Goal: Check status: Check status

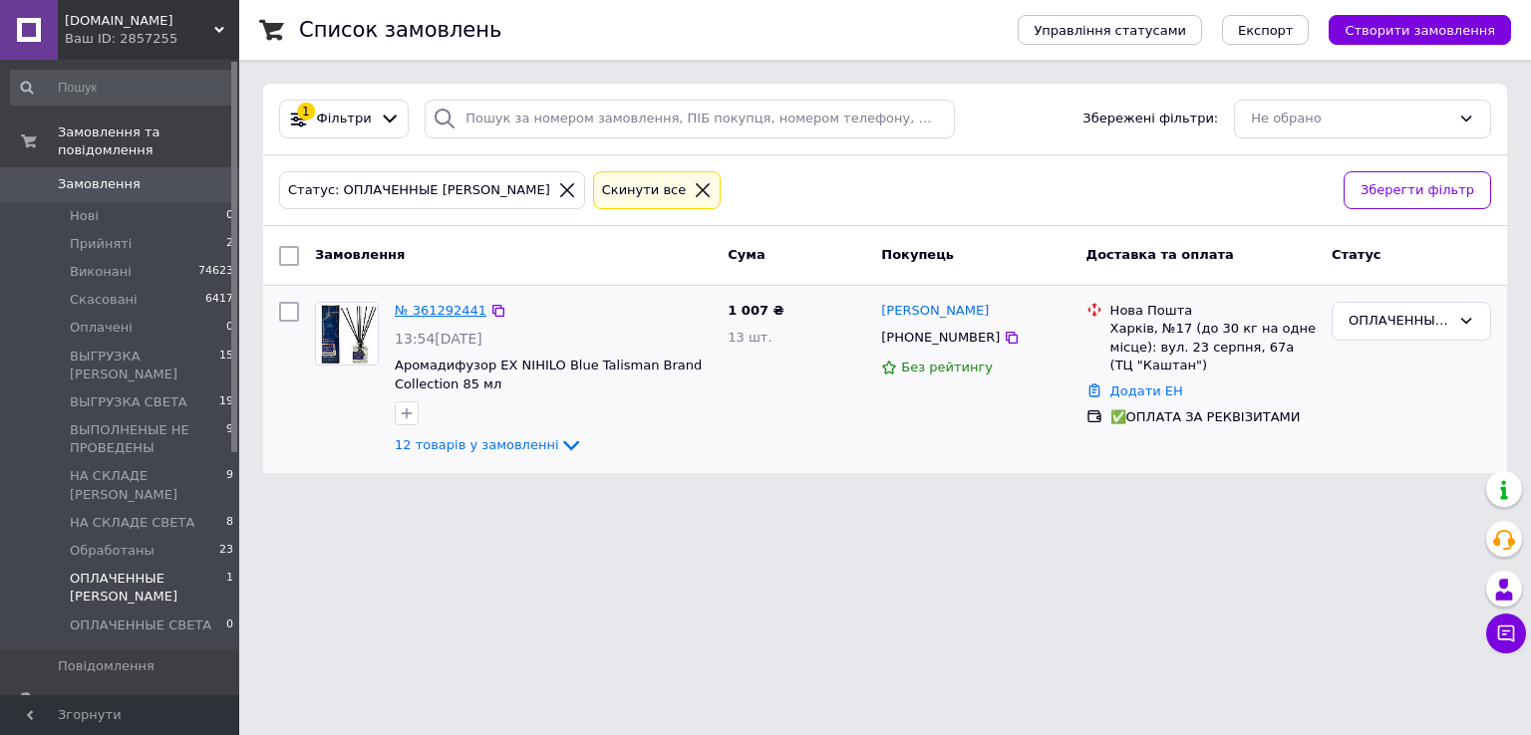
click at [446, 316] on link "№ 361292441" at bounding box center [441, 310] width 92 height 15
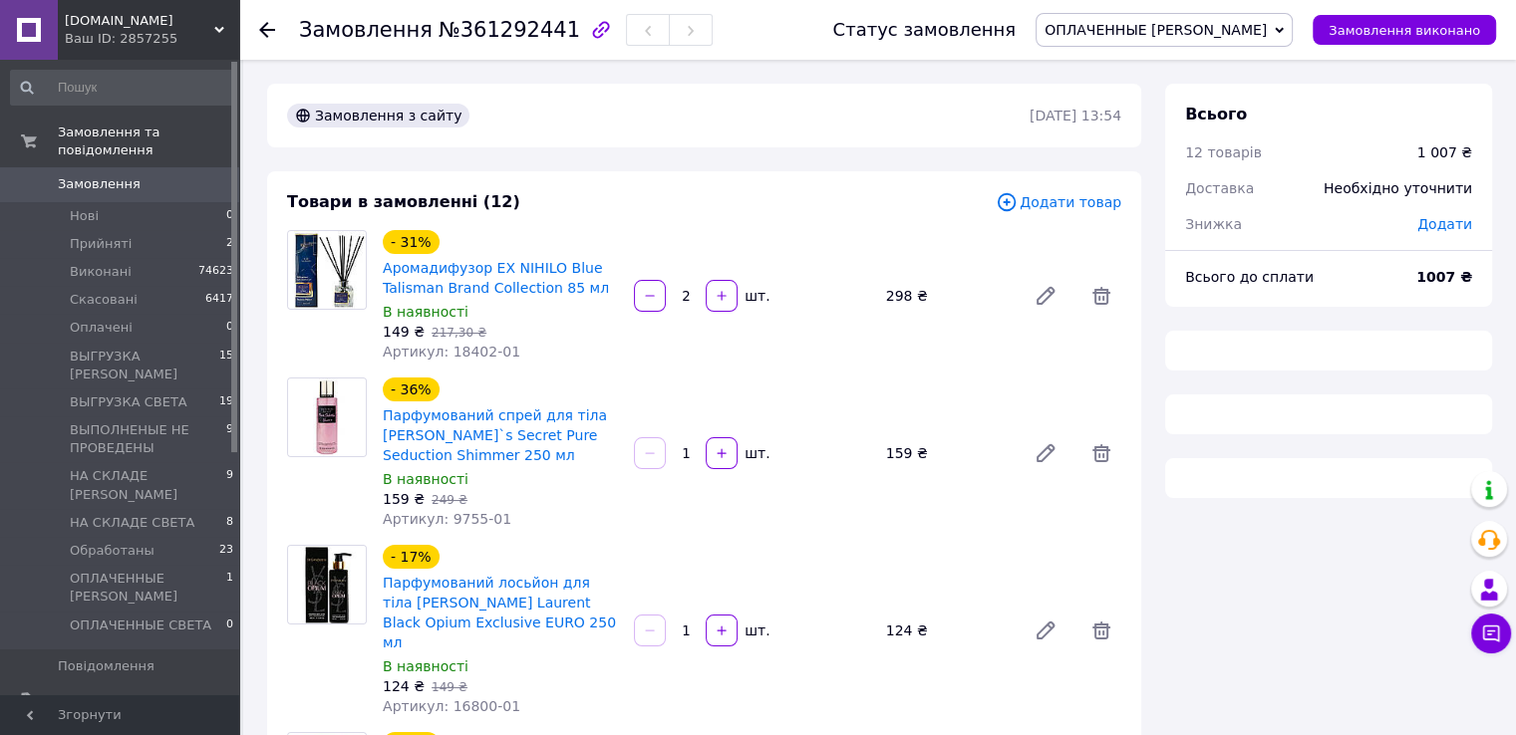
scroll to position [100, 0]
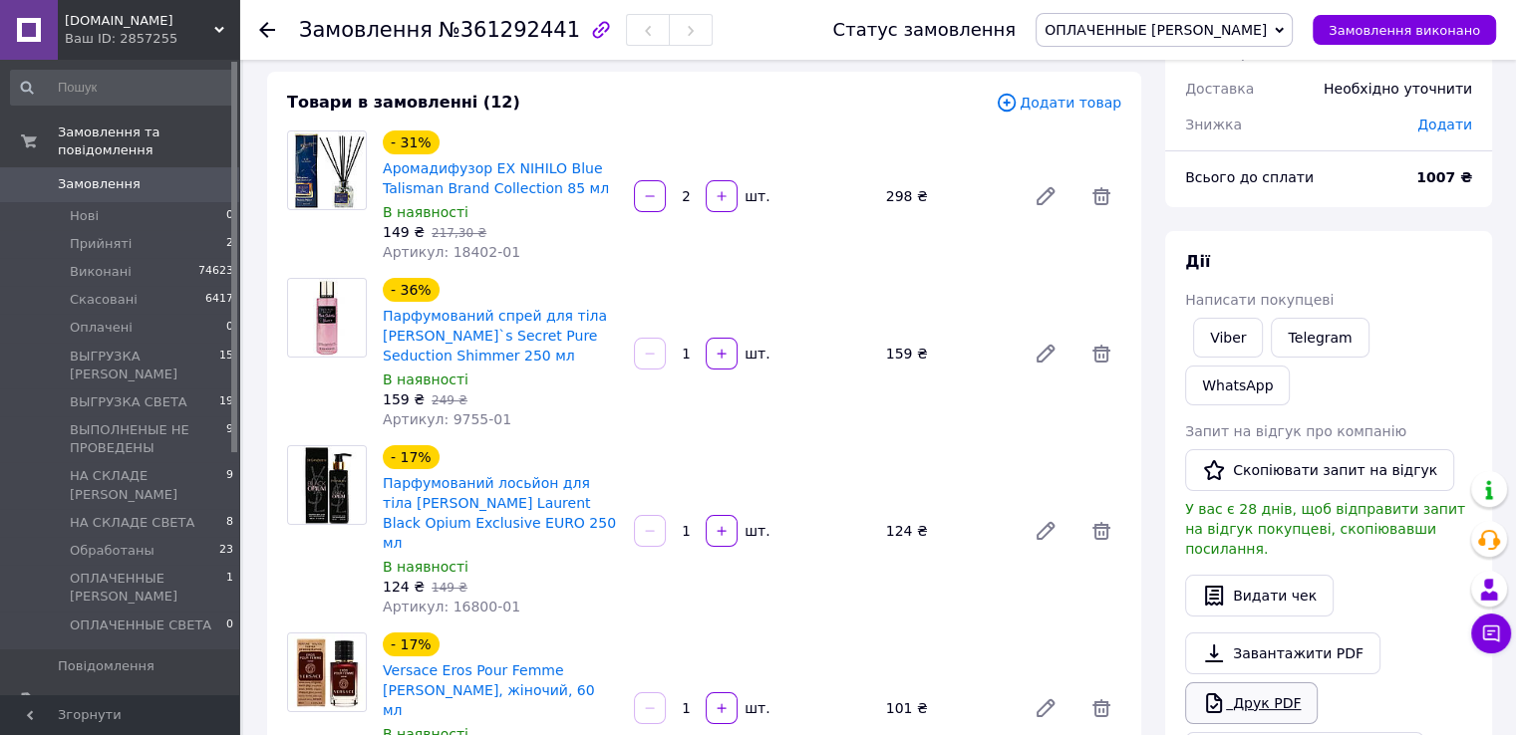
click at [1264, 683] on link "Друк PDF" at bounding box center [1251, 704] width 133 height 42
click at [1283, 29] on icon at bounding box center [1279, 30] width 9 height 9
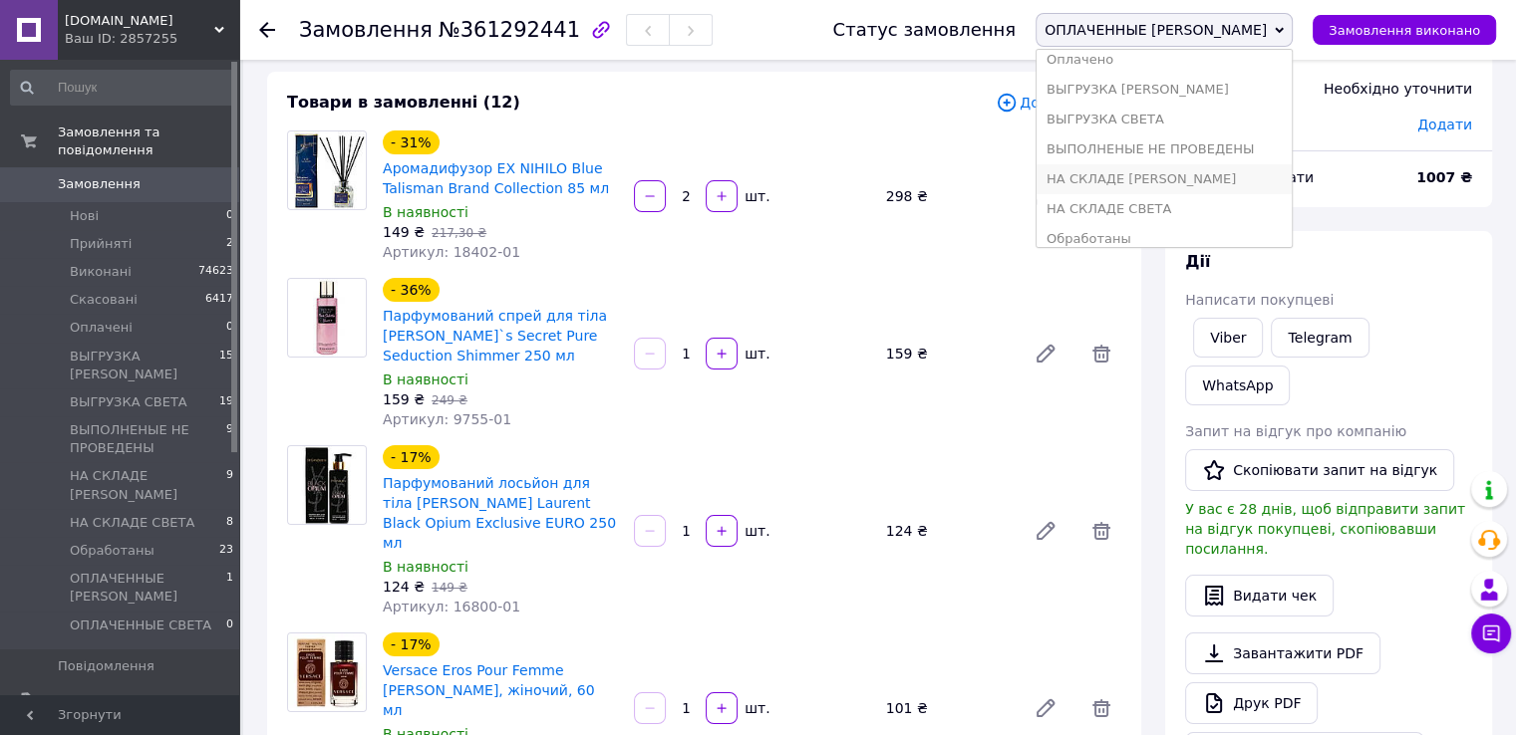
click at [1262, 173] on li "НА СКЛАДЕ [PERSON_NAME]" at bounding box center [1163, 179] width 255 height 30
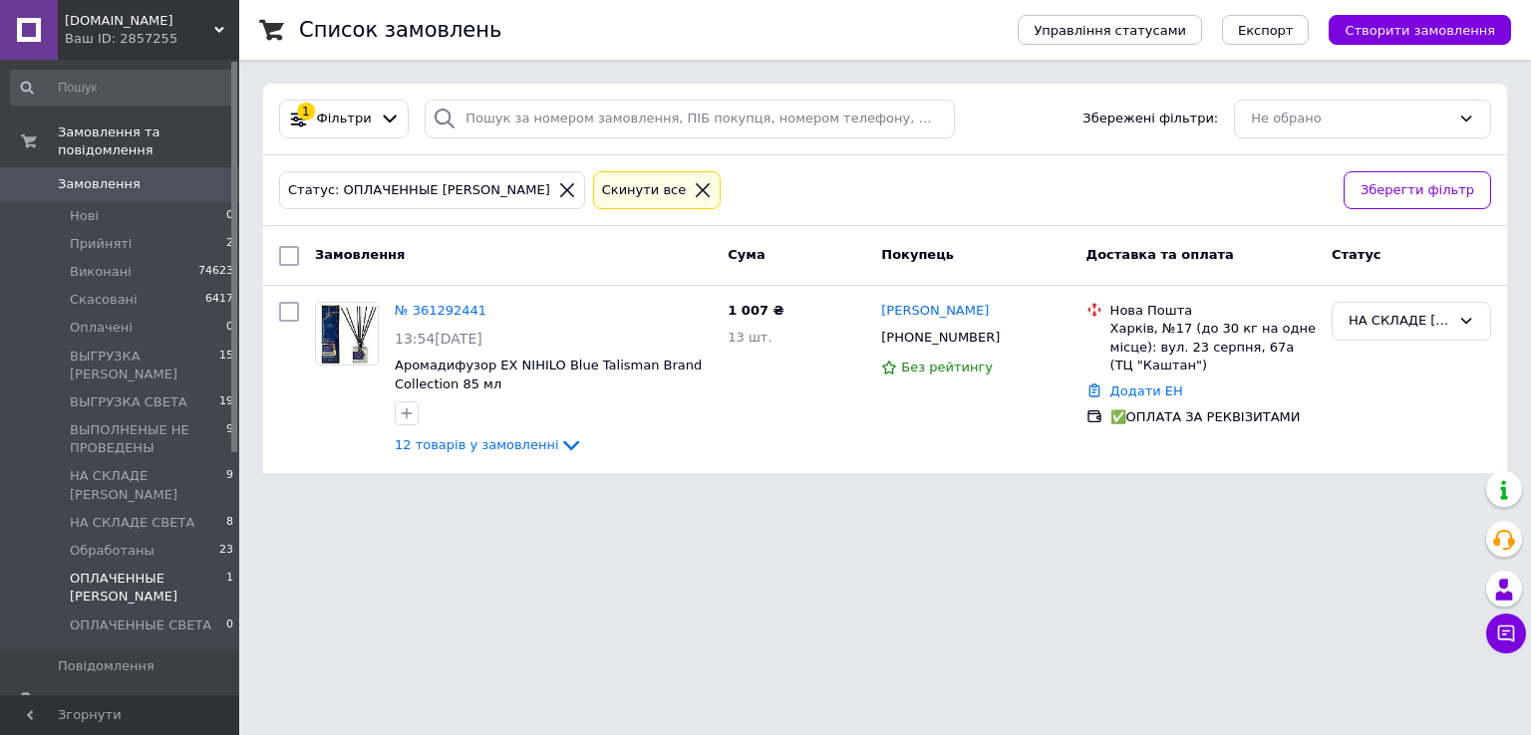
click at [159, 570] on span "ОПЛАЧЕННЫЕ [PERSON_NAME]" at bounding box center [148, 588] width 156 height 36
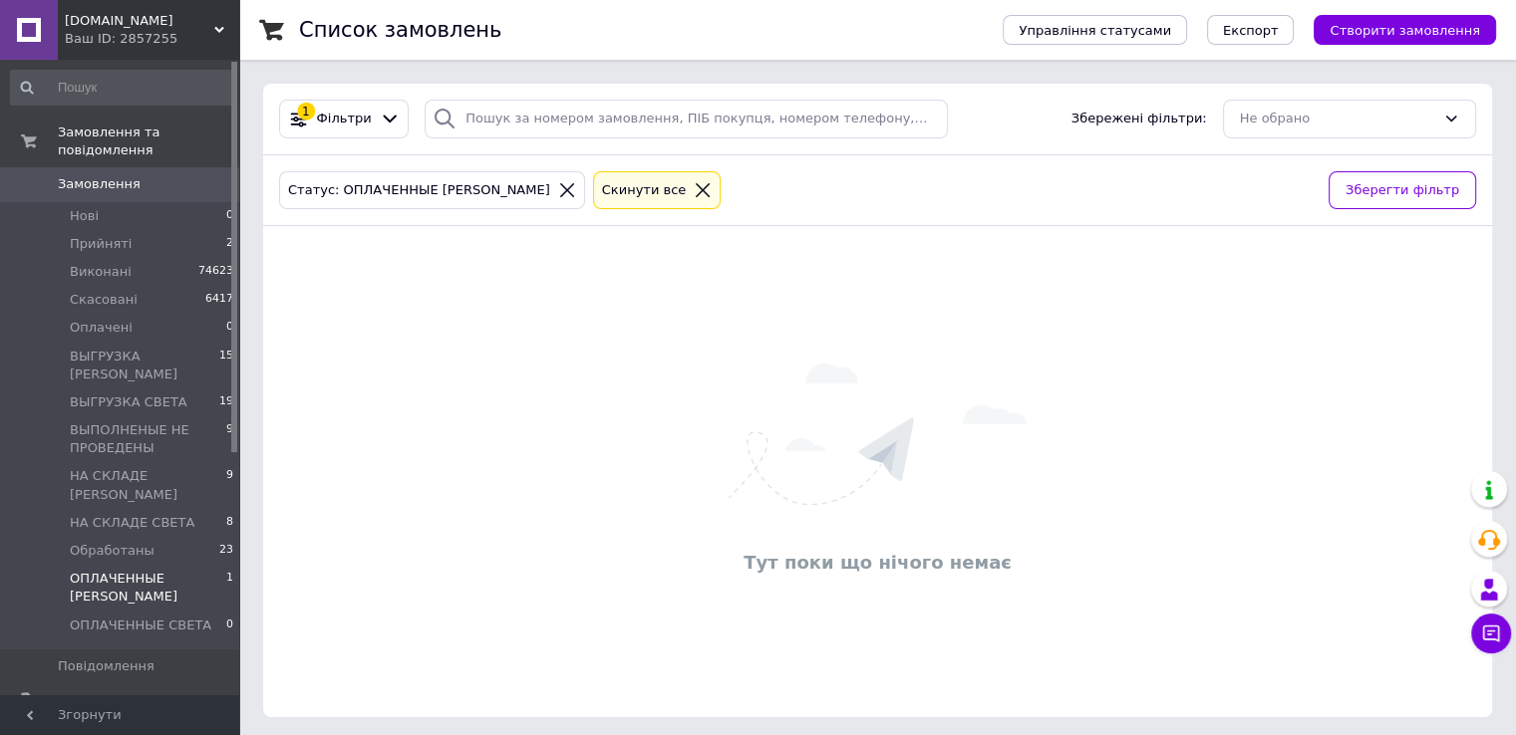
click at [159, 570] on span "ОПЛАЧЕННЫЕ [PERSON_NAME]" at bounding box center [148, 588] width 156 height 36
click at [185, 612] on li "ОПЛАЧЕННЫЕ СВЕТА 1" at bounding box center [122, 631] width 245 height 38
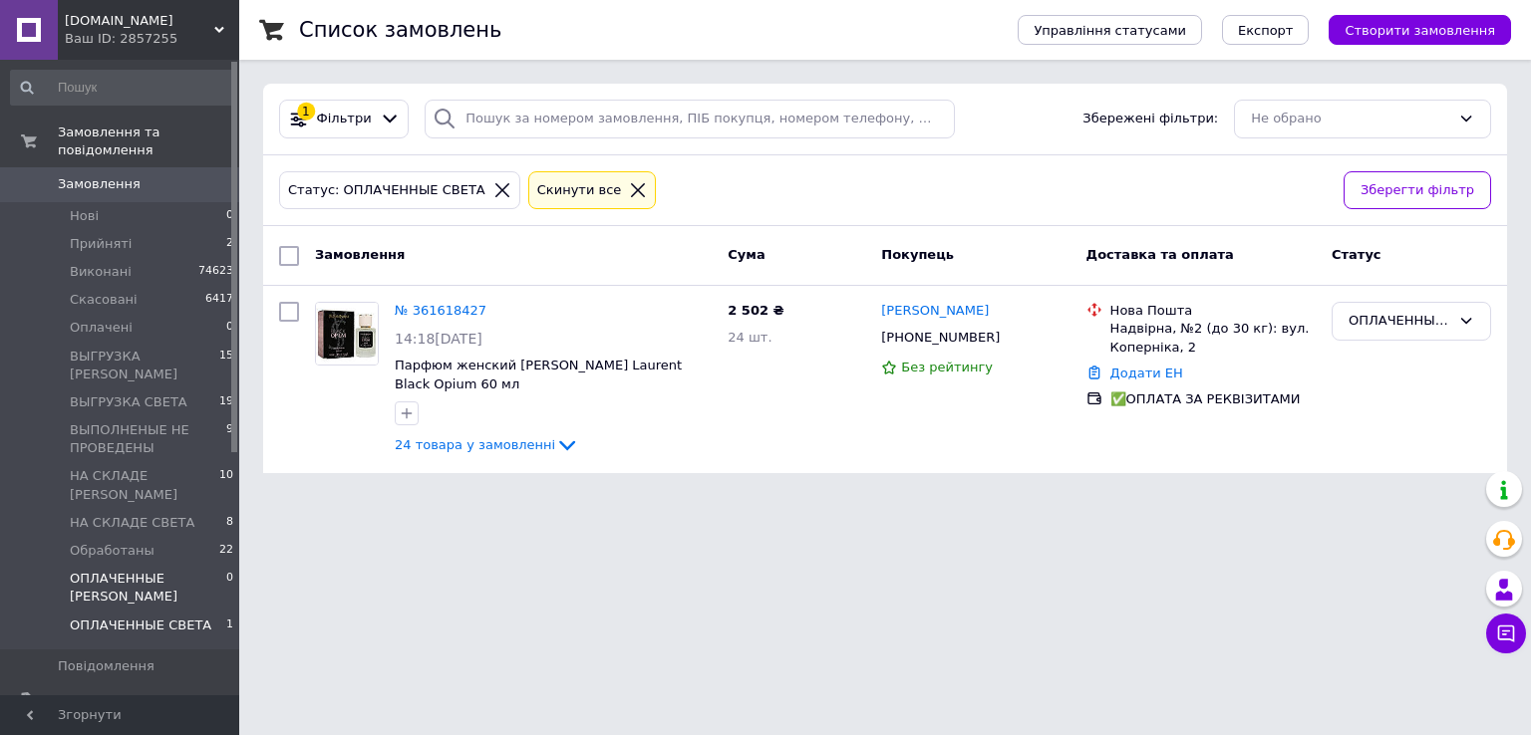
click at [182, 570] on span "ОПЛАЧЕННЫЕ [PERSON_NAME]" at bounding box center [148, 588] width 156 height 36
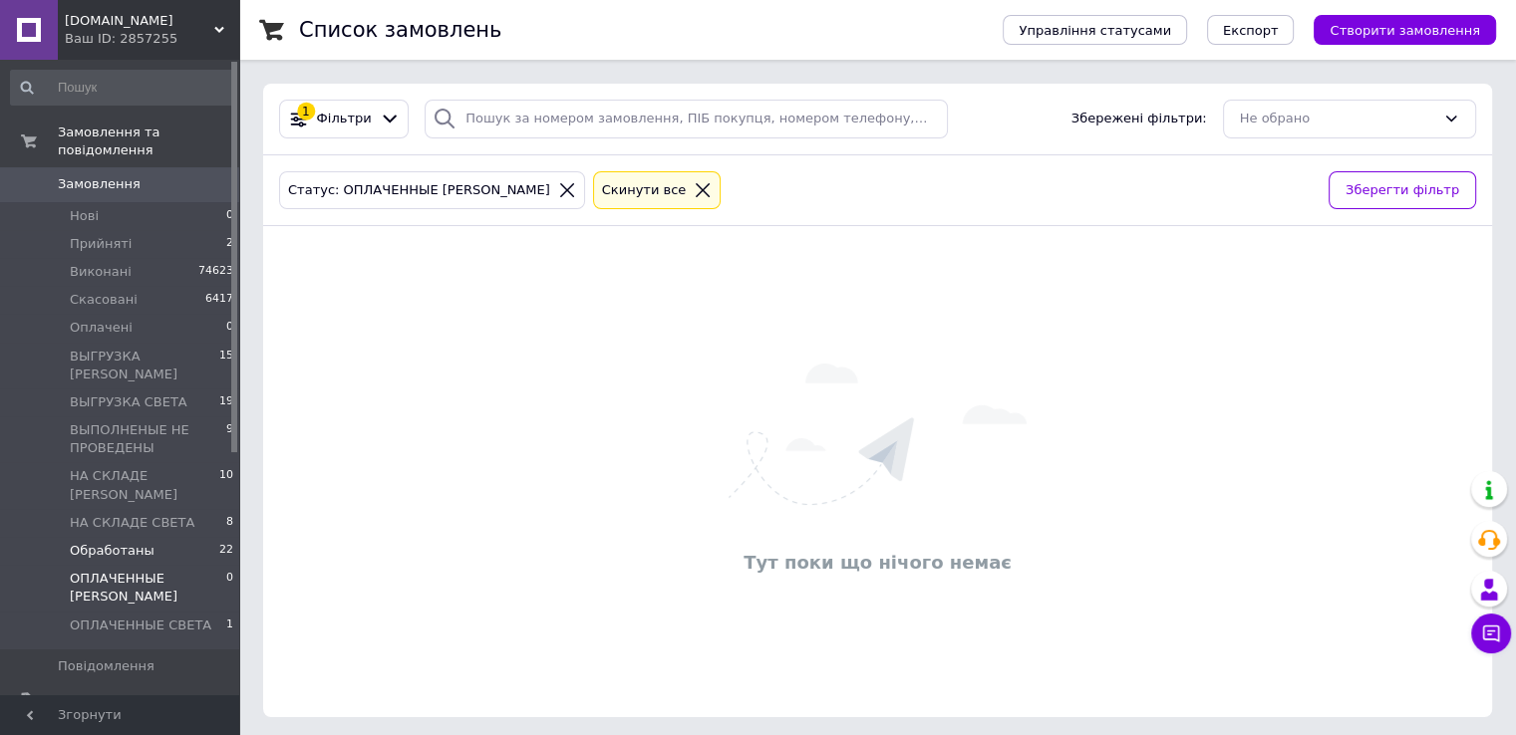
click at [148, 537] on li "Обработаны 22" at bounding box center [122, 551] width 245 height 28
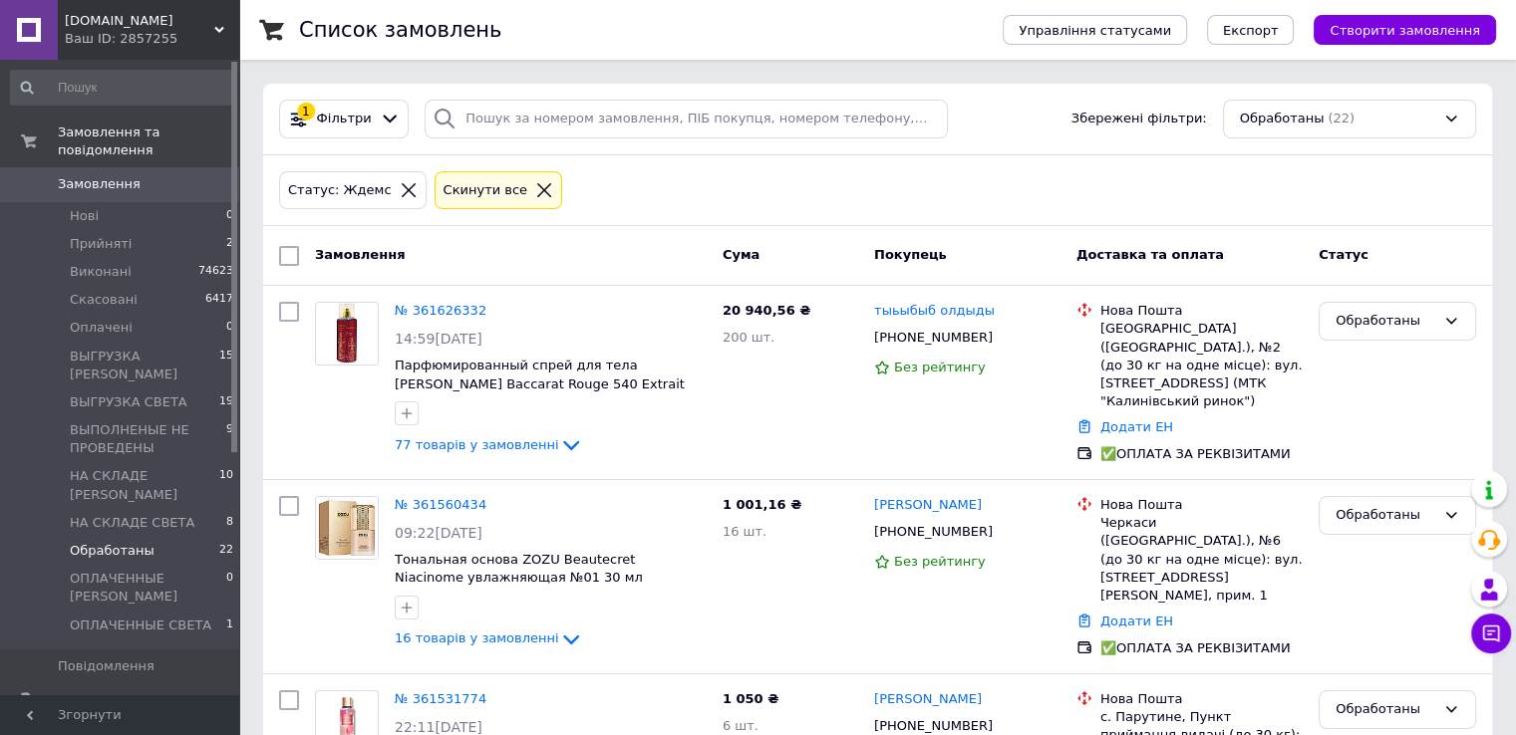
scroll to position [100, 0]
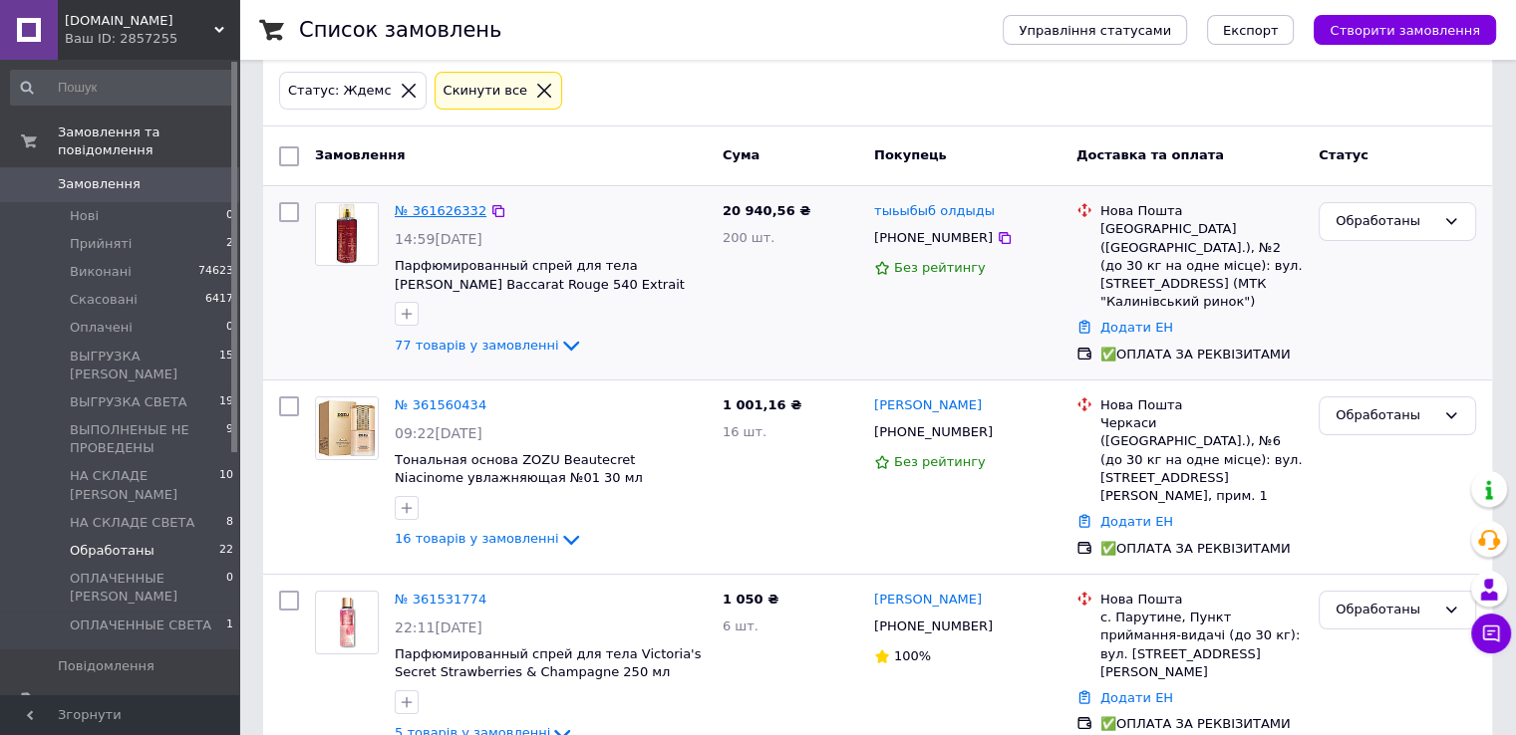
click at [442, 214] on link "№ 361626332" at bounding box center [441, 210] width 92 height 15
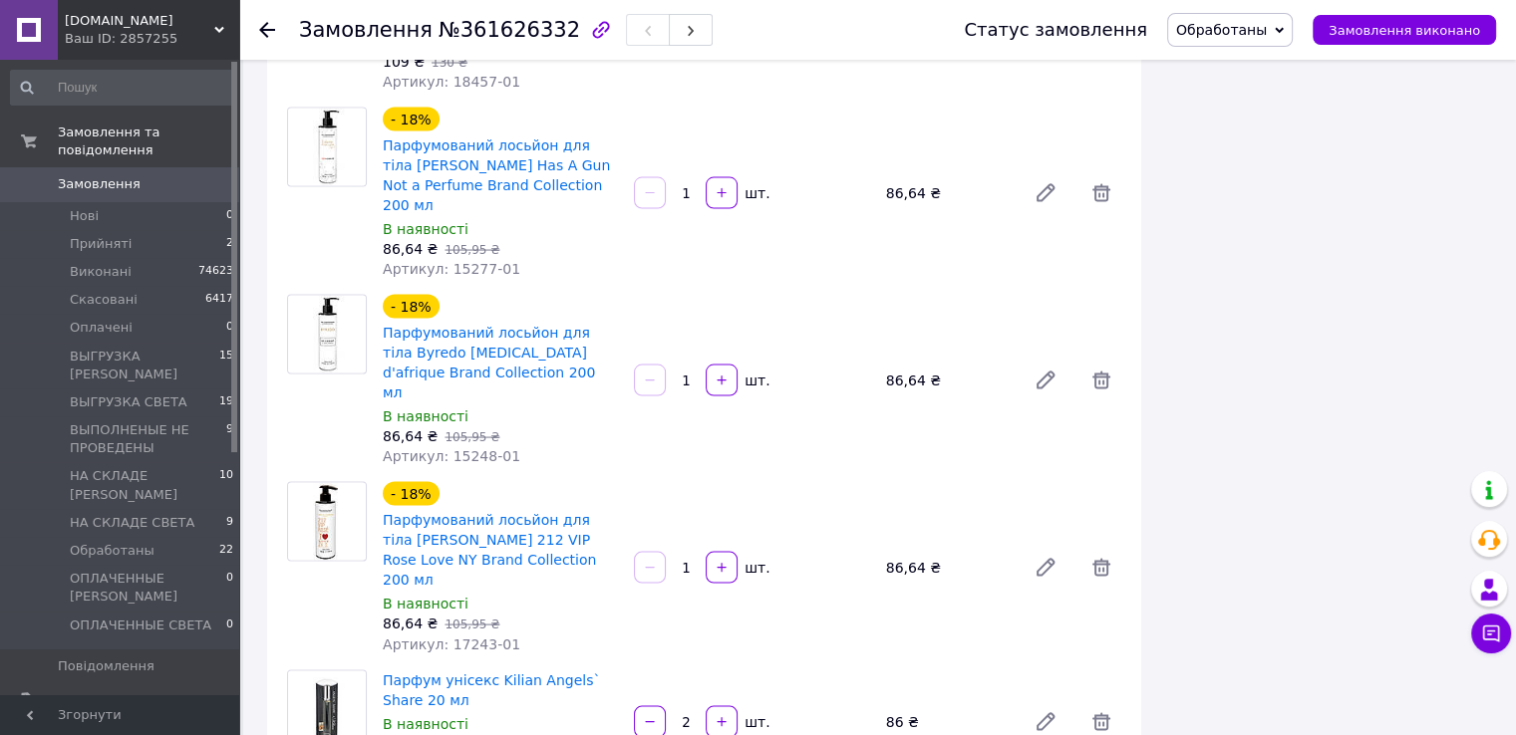
scroll to position [11659, 0]
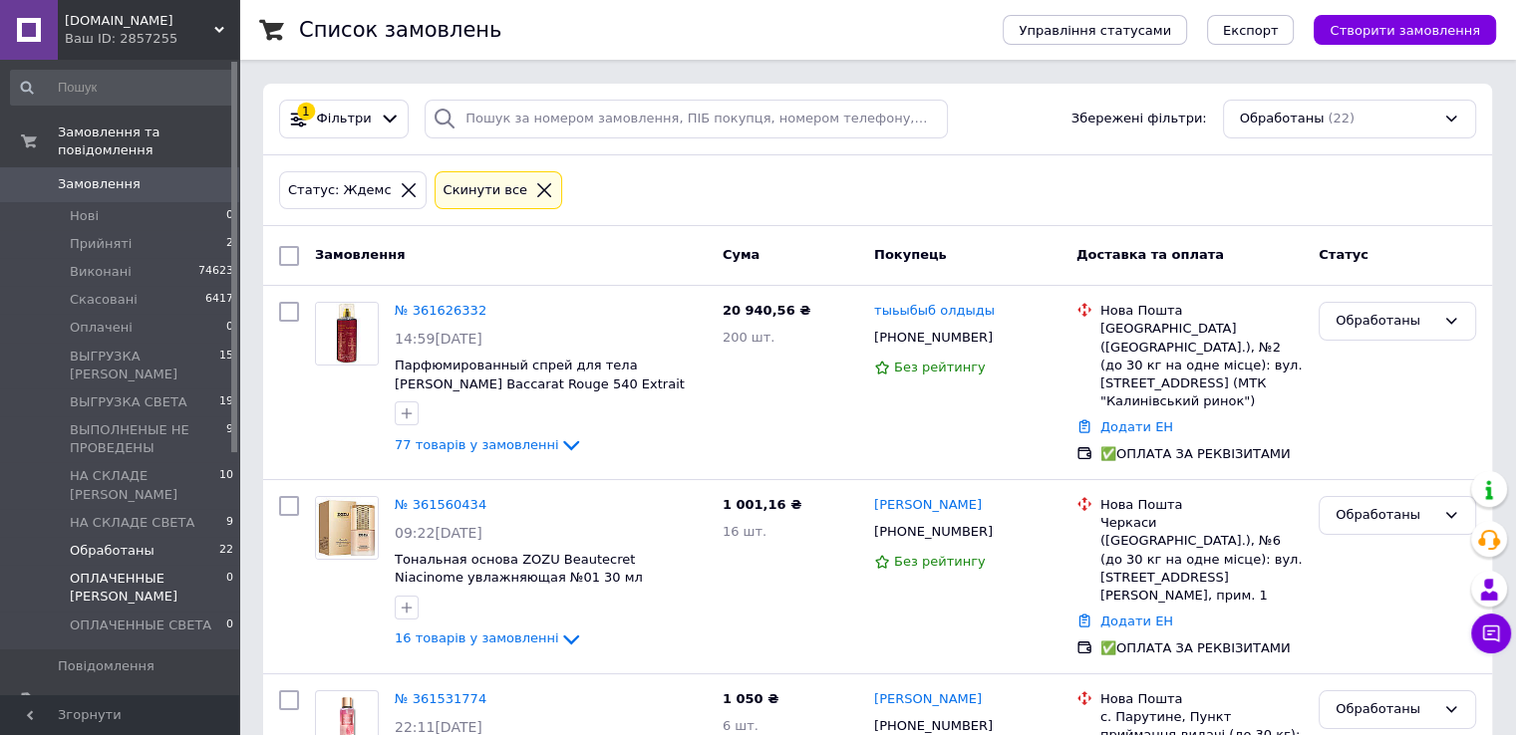
click at [193, 570] on span "ОПЛАЧЕННЫЕ [PERSON_NAME]" at bounding box center [148, 588] width 156 height 36
